Goal: Task Accomplishment & Management: Use online tool/utility

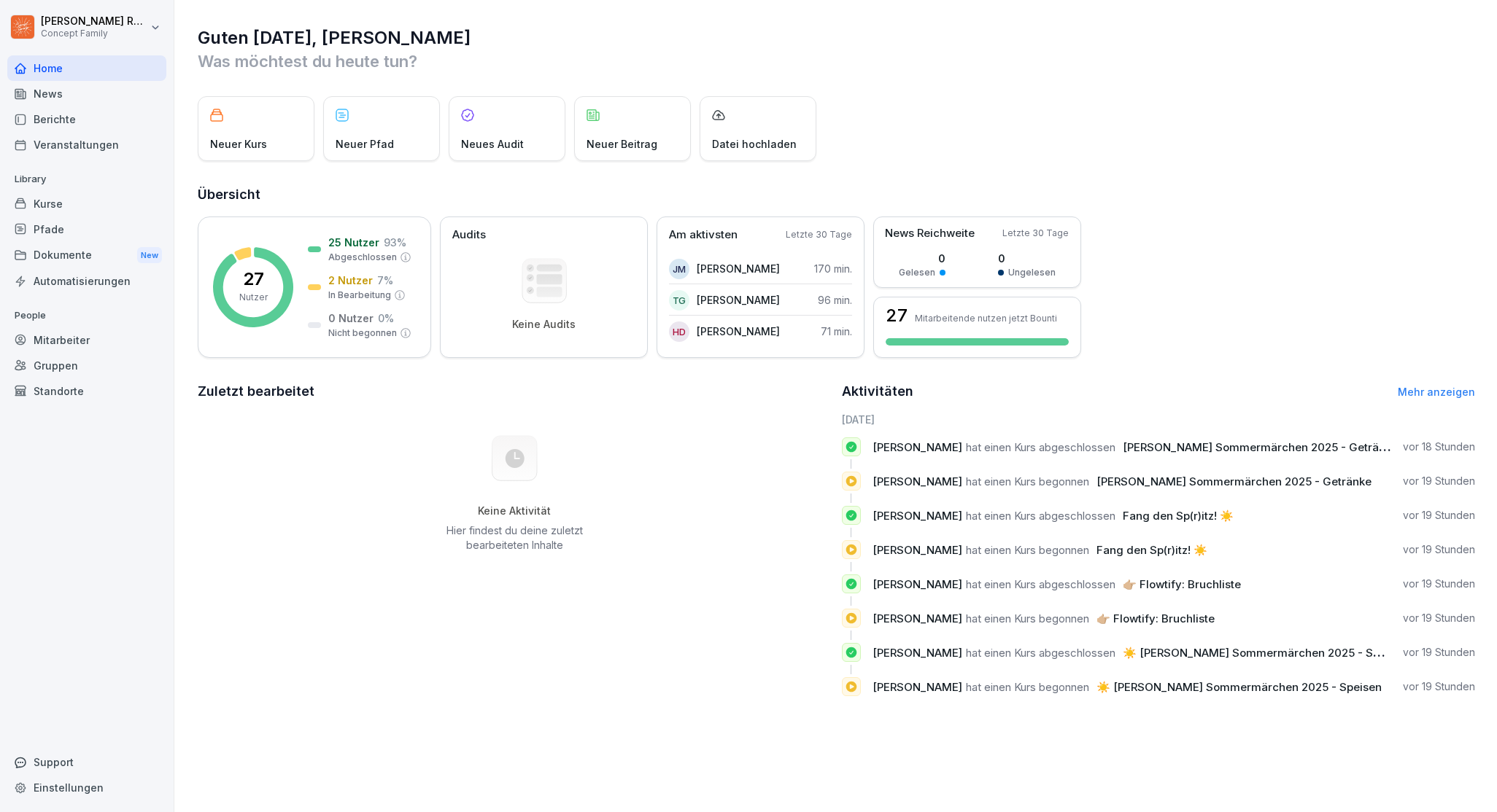
click at [919, 452] on span "[PERSON_NAME]" at bounding box center [917, 447] width 89 height 14
click at [919, 481] on span "[PERSON_NAME]" at bounding box center [917, 481] width 89 height 14
click at [253, 118] on div "Neuer Kurs" at bounding box center [256, 128] width 117 height 65
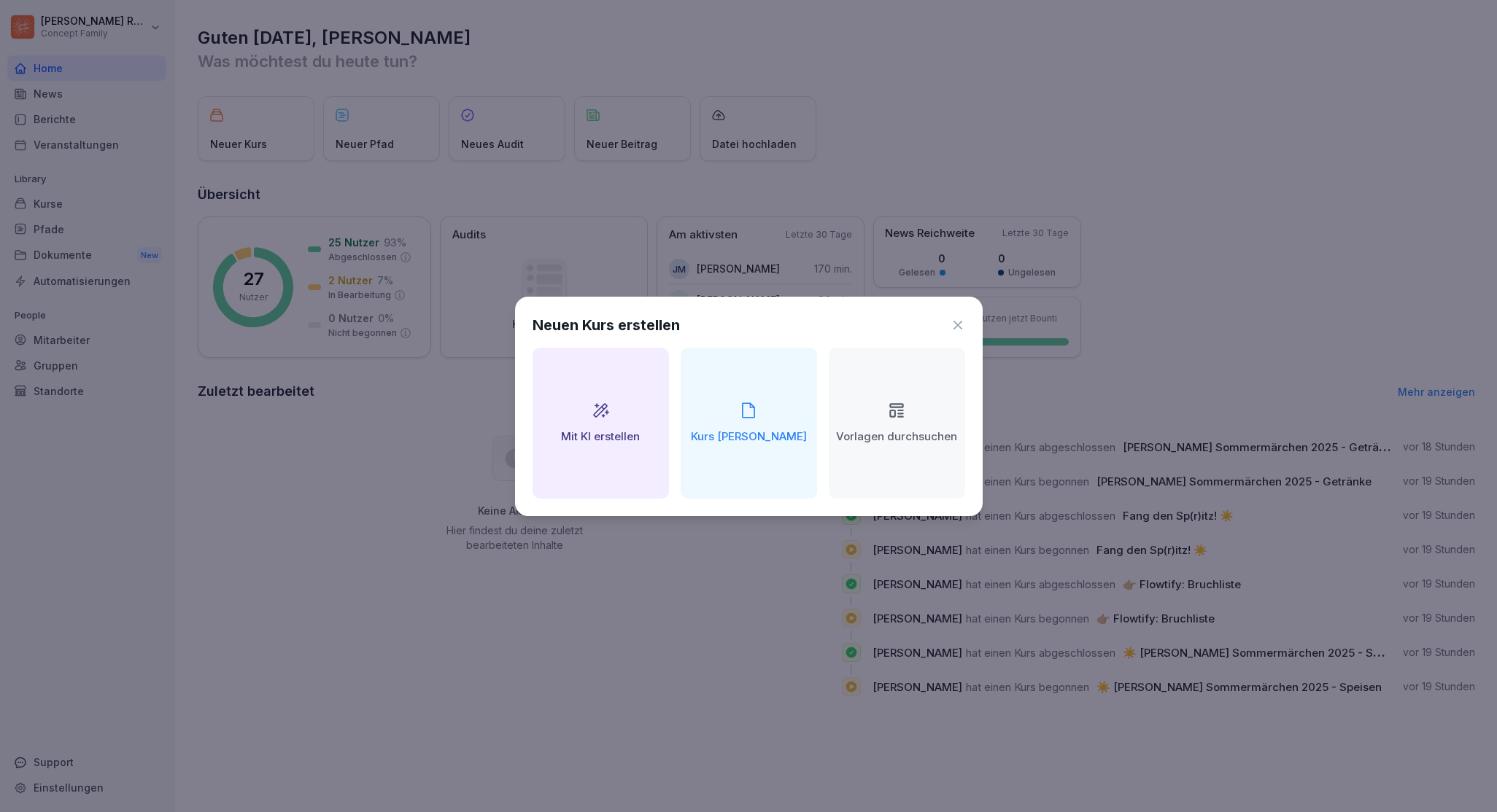
click at [604, 413] on icon at bounding box center [600, 411] width 19 height 19
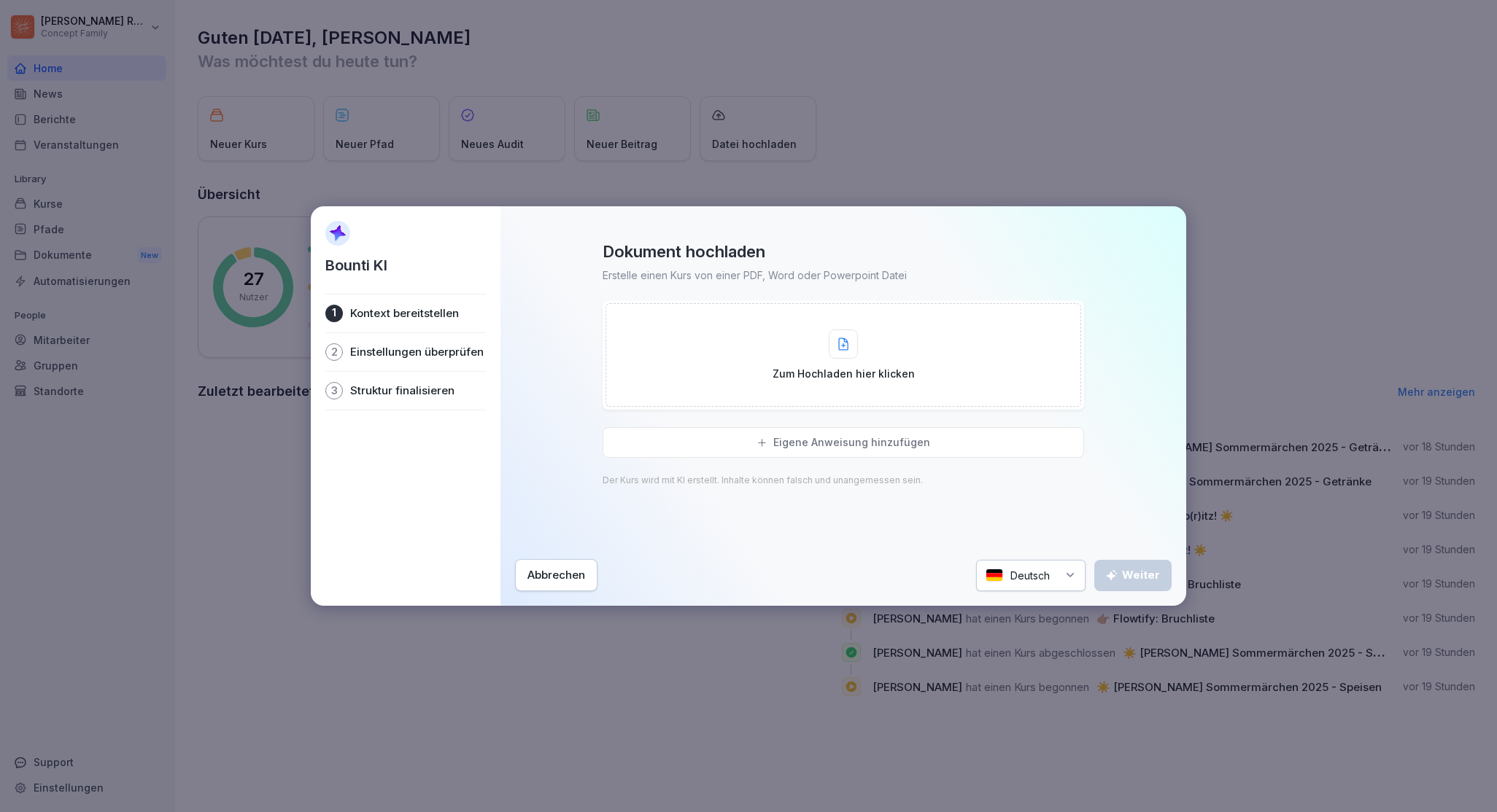
click at [580, 581] on div "Abbrechen" at bounding box center [555, 575] width 58 height 16
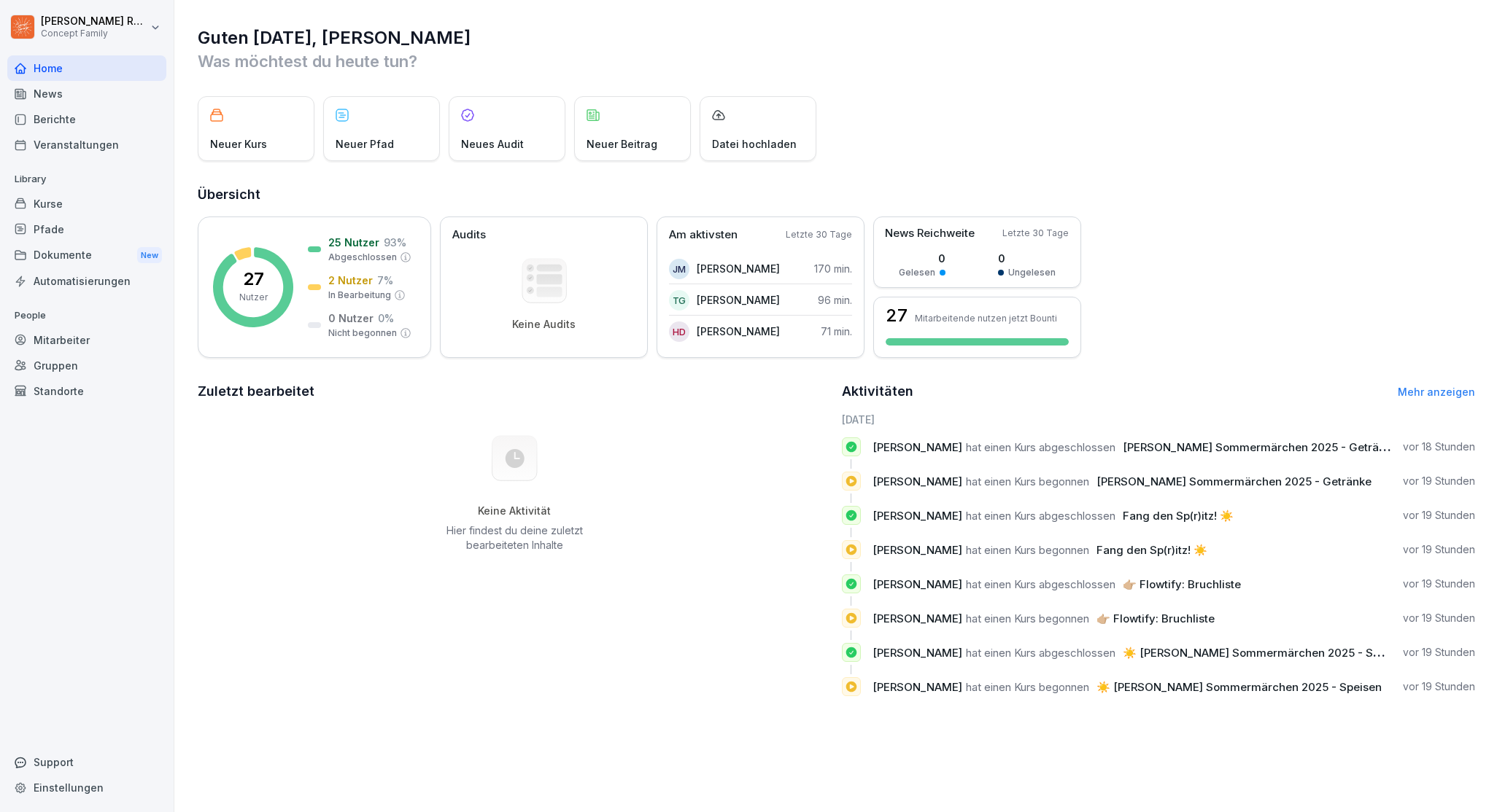
click at [264, 116] on div "Neuer Kurs" at bounding box center [256, 128] width 117 height 65
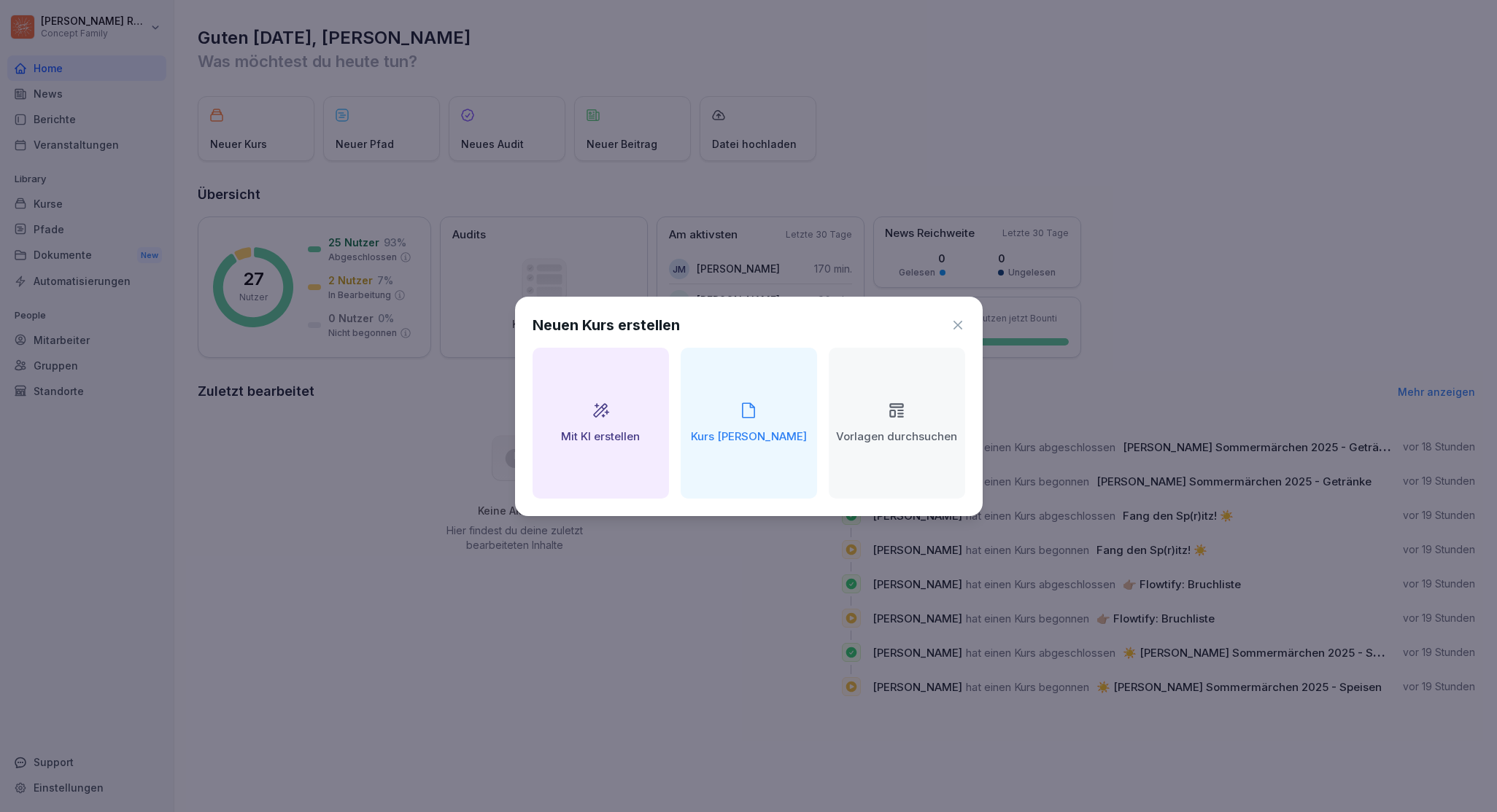
click at [900, 405] on icon at bounding box center [896, 411] width 19 height 19
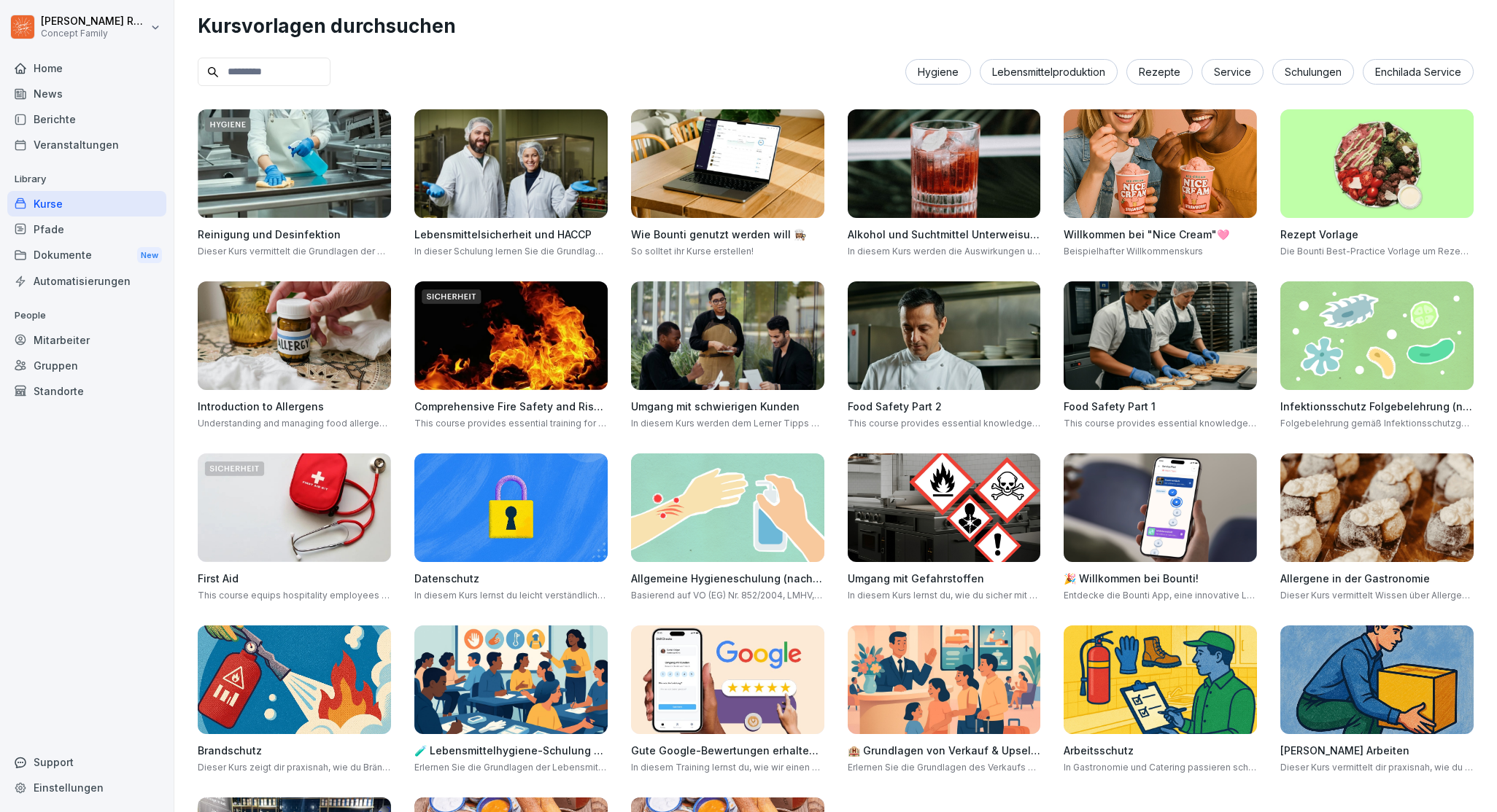
click at [38, 204] on div "Kurse" at bounding box center [87, 203] width 159 height 26
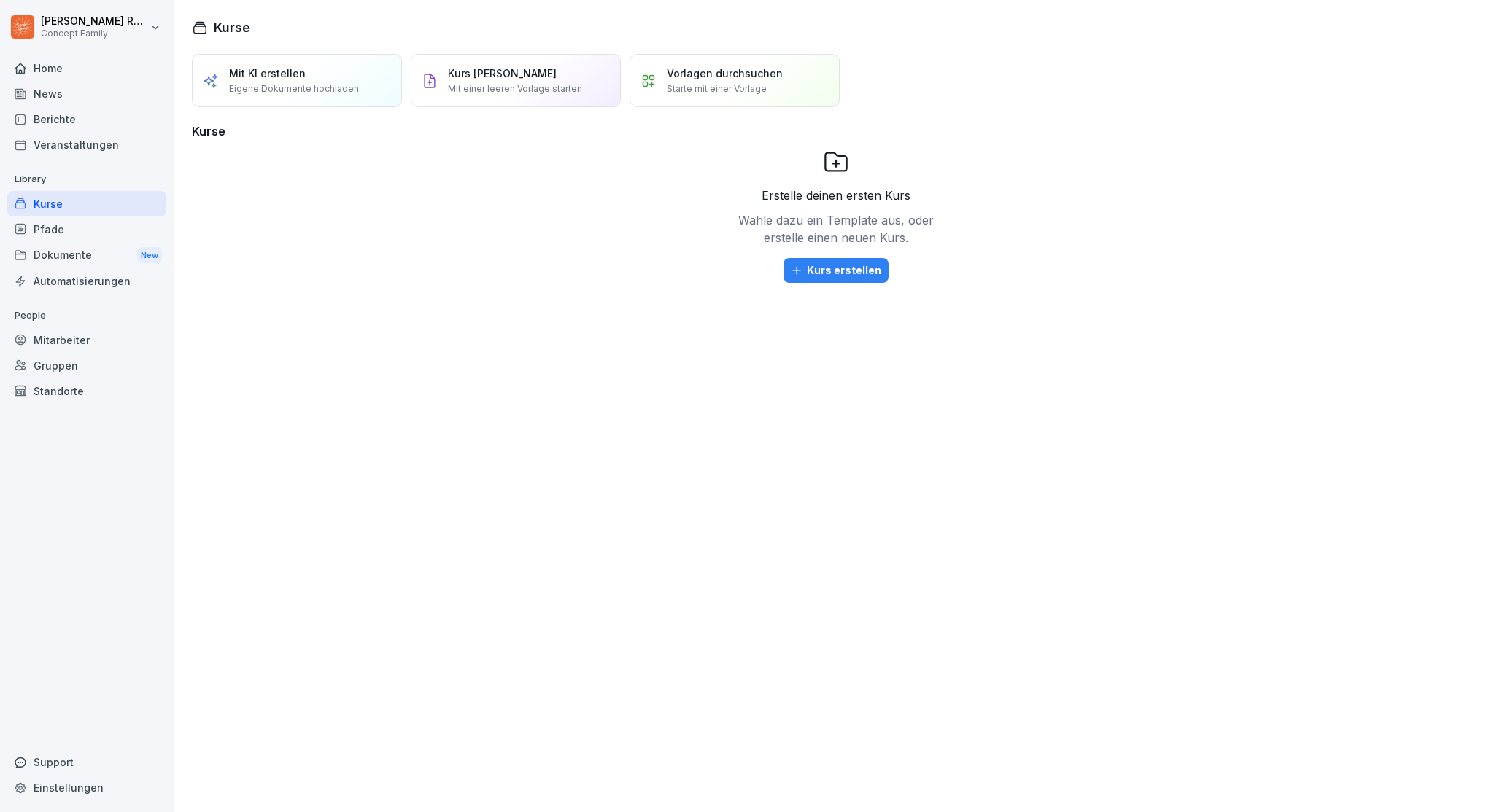
click at [512, 90] on p "Mit einer leeren Vorlage starten" at bounding box center [515, 89] width 134 height 13
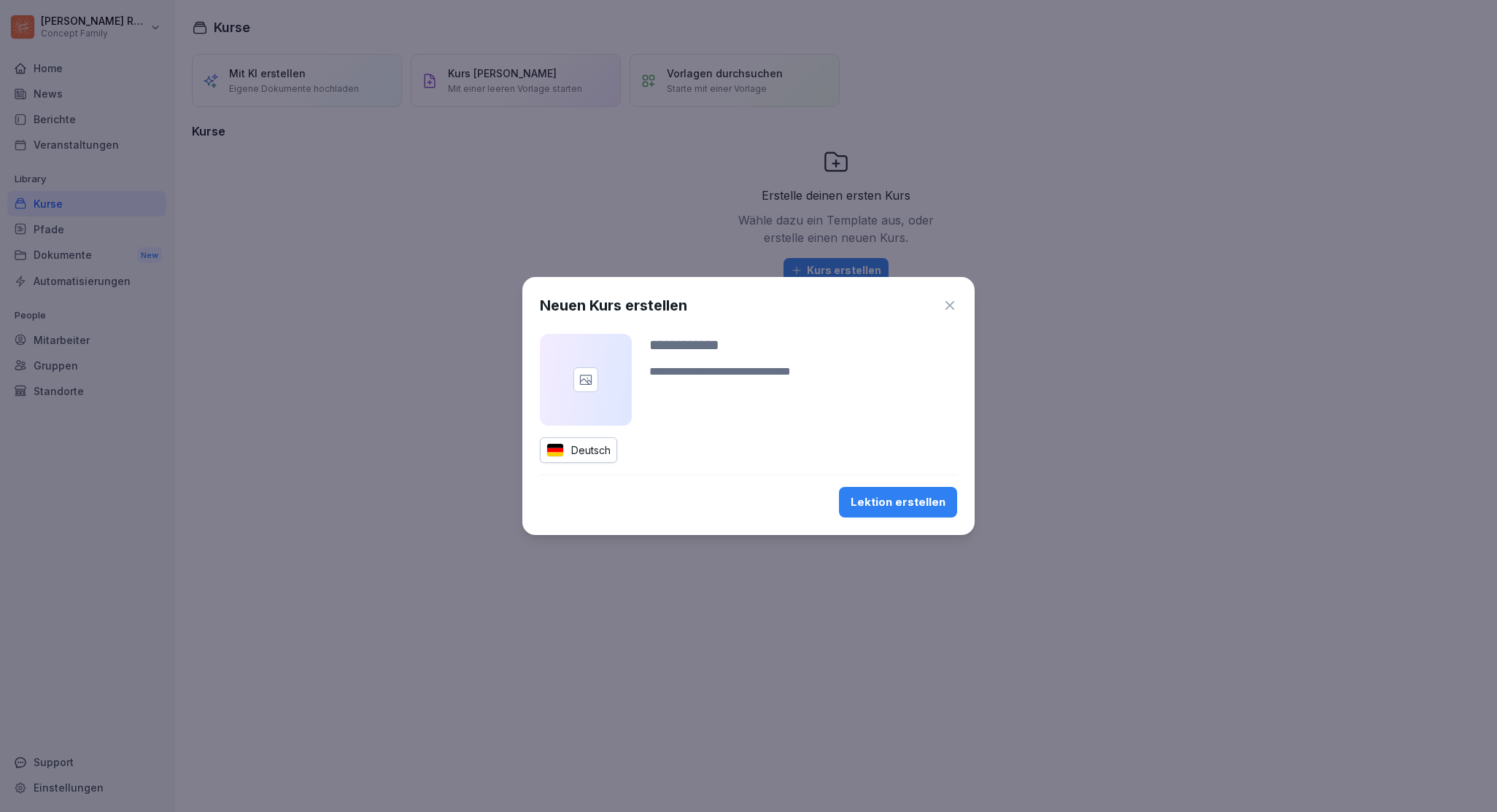
click at [703, 354] on input at bounding box center [804, 344] width 308 height 22
click at [943, 303] on icon "button" at bounding box center [949, 305] width 14 height 14
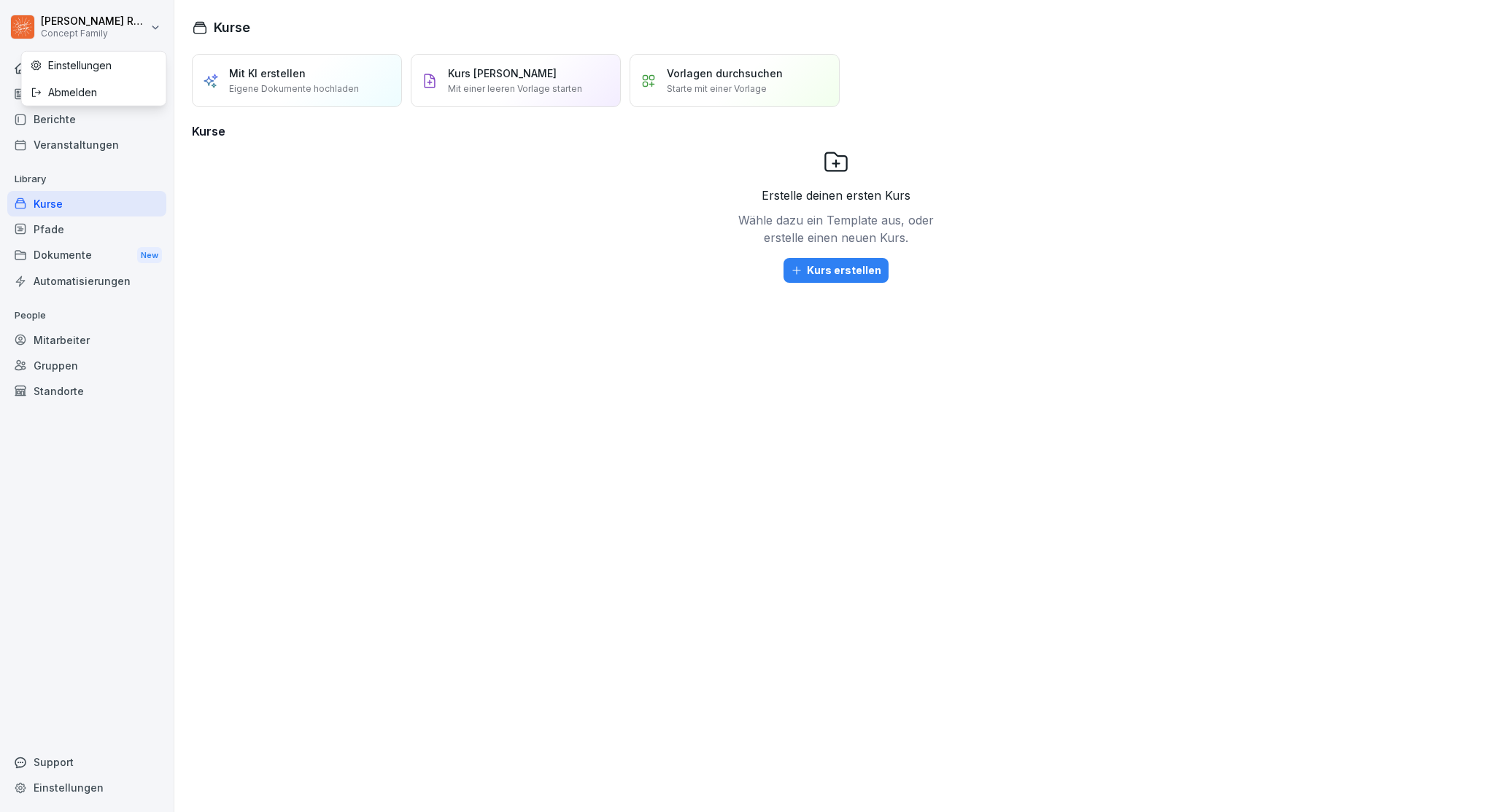
click at [97, 32] on html "[PERSON_NAME] Concept Family Home News Berichte Veranstaltungen Library Kurse P…" at bounding box center [748, 406] width 1497 height 812
click at [240, 236] on html "[PERSON_NAME] Concept Family Home News Berichte Veranstaltungen Library Kurse P…" at bounding box center [748, 406] width 1497 height 812
click at [61, 66] on div "Home" at bounding box center [87, 68] width 159 height 26
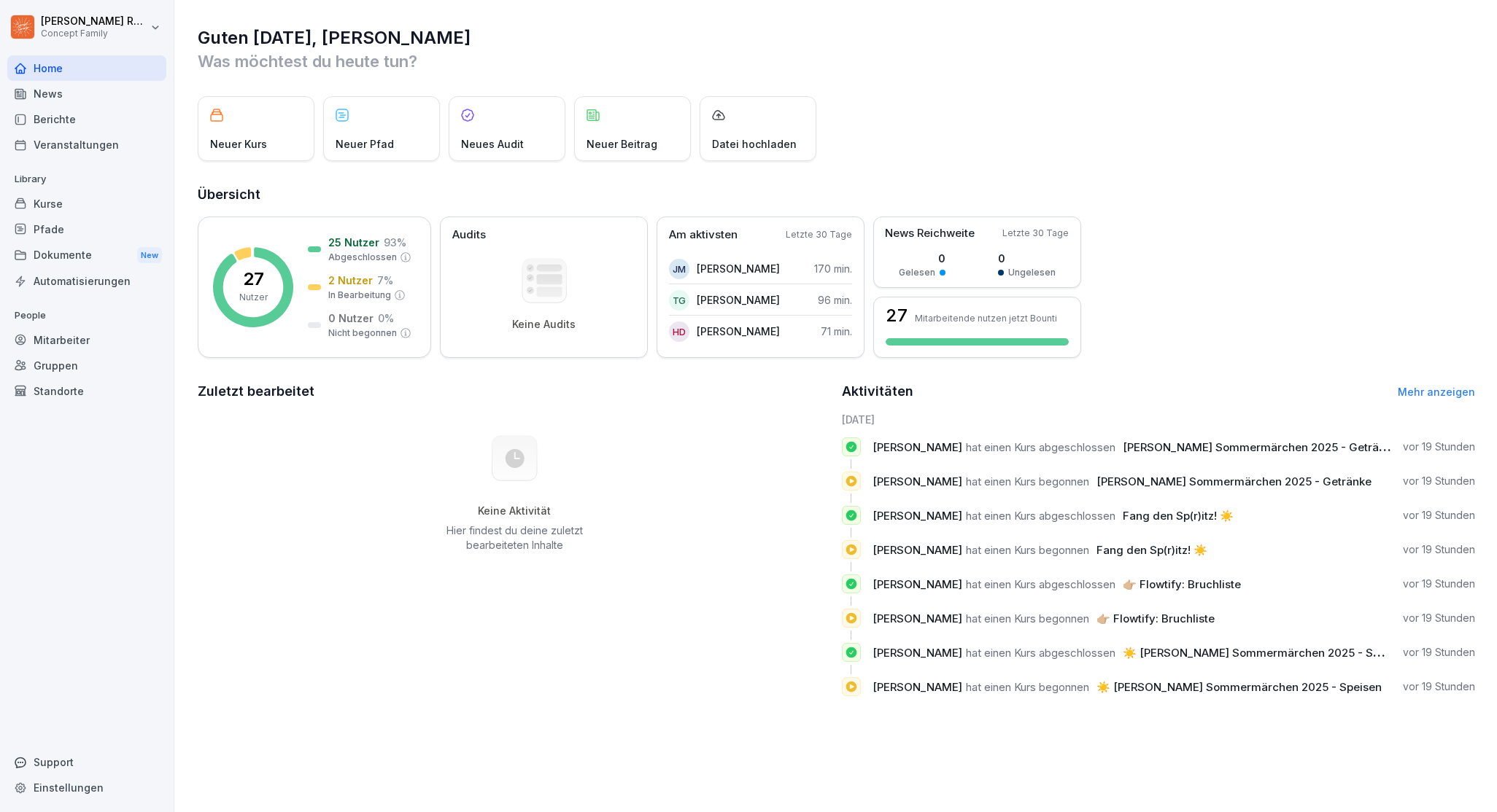
click at [308, 599] on div "Zuletzt bearbeitet Keine Aktivität Hier findest du deine zuletzt bearbeiteten I…" at bounding box center [515, 545] width 633 height 327
